Goal: Transaction & Acquisition: Purchase product/service

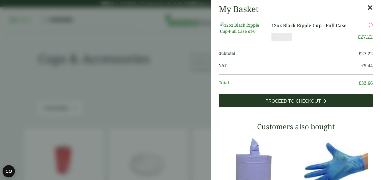
scroll to position [92, 0]
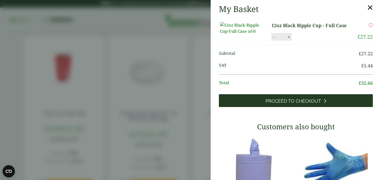
click at [290, 104] on span "Proceed to Checkout" at bounding box center [292, 101] width 55 height 6
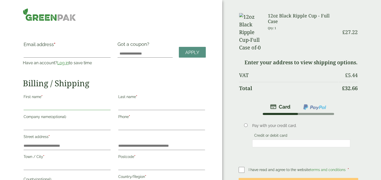
click at [36, 105] on input "First name *" at bounding box center [67, 106] width 87 height 8
type input "***"
type input "**********"
type input "********"
type input "**********"
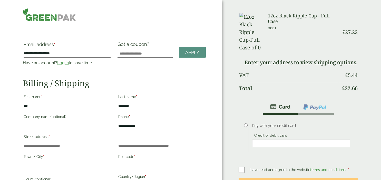
type input "**********"
type input "******"
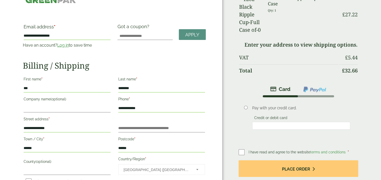
scroll to position [17, 0]
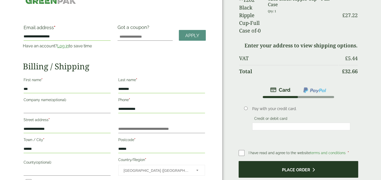
click at [298, 161] on button "Place order" at bounding box center [297, 169] width 119 height 17
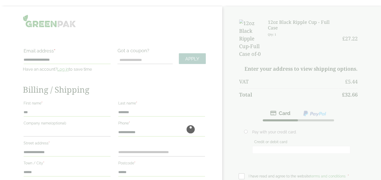
scroll to position [0, 0]
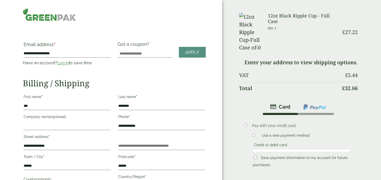
drag, startPoint x: 371, startPoint y: 65, endPoint x: 370, endPoint y: 73, distance: 8.7
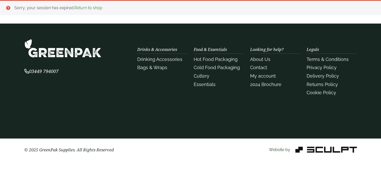
click at [373, 85] on html "Sorry, your session has expired. Return to shop 03449 794007 Bags & Wraps" at bounding box center [190, 90] width 381 height 180
click at [280, 103] on section "03449 794007 Drinks & Accessories Drinking Accessories" at bounding box center [190, 81] width 381 height 115
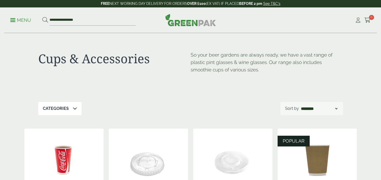
scroll to position [281, 0]
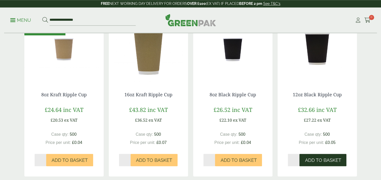
click at [310, 161] on span "Add to Basket" at bounding box center [323, 161] width 36 height 6
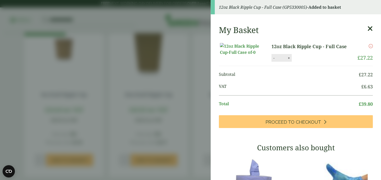
click at [301, 135] on div "My Basket 12oz Black Ripple Cup - Full Case 12oz Black Ripple Cup - Full Case q…" at bounding box center [296, 173] width 170 height 304
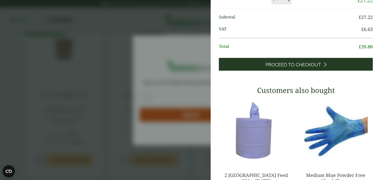
click at [274, 68] on span "Proceed to Checkout" at bounding box center [292, 65] width 55 height 6
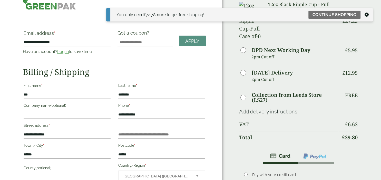
scroll to position [121, 0]
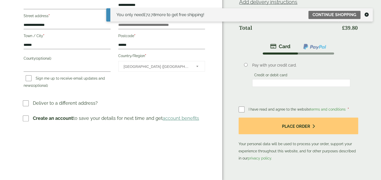
drag, startPoint x: 314, startPoint y: 67, endPoint x: 319, endPoint y: 66, distance: 5.2
click at [314, 79] on div at bounding box center [301, 83] width 98 height 8
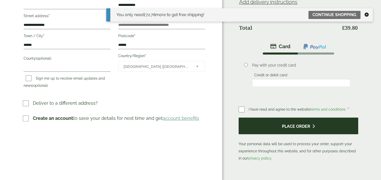
click at [292, 118] on button "Place order" at bounding box center [297, 126] width 119 height 17
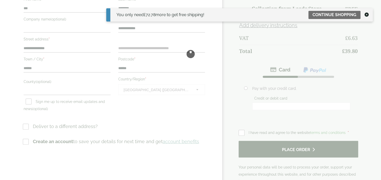
scroll to position [0, 0]
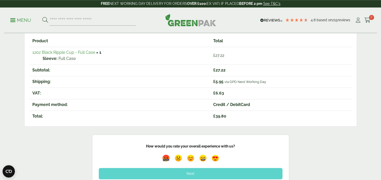
scroll to position [94, 0]
click at [188, 158] on img at bounding box center [191, 158] width 12 height 12
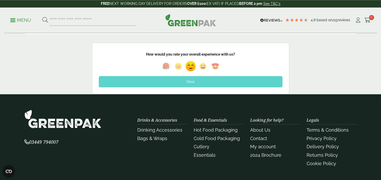
scroll to position [186, 0]
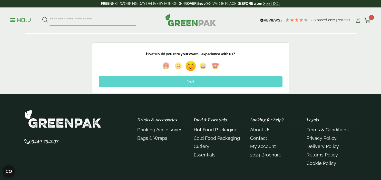
click at [191, 81] on div "Next" at bounding box center [191, 81] width 184 height 11
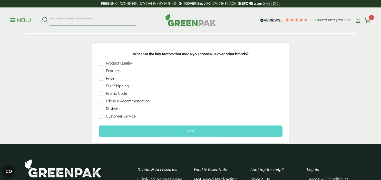
drag, startPoint x: 377, startPoint y: 98, endPoint x: 213, endPoint y: 158, distance: 175.2
click at [376, 114] on div "Feedback Thank you for your feedback! How would you rate your overall experienc…" at bounding box center [190, 93] width 381 height 101
click at [169, 99] on div "Friend's Recommendation" at bounding box center [191, 102] width 184 height 6
click at [192, 130] on div "Next" at bounding box center [191, 131] width 184 height 11
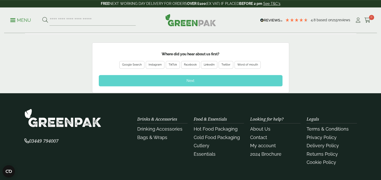
click at [131, 65] on div "Google Search" at bounding box center [131, 65] width 19 height 5
click at [186, 78] on div "Next" at bounding box center [191, 80] width 184 height 11
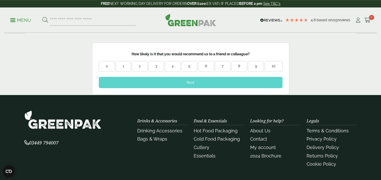
click at [188, 64] on div "5" at bounding box center [189, 66] width 15 height 5
